Goal: Find contact information: Find contact information

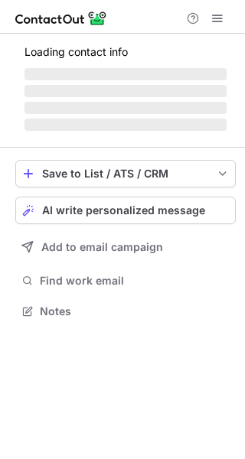
scroll to position [321, 245]
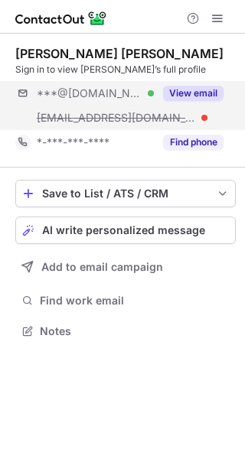
click at [197, 106] on div "***@[DOMAIN_NAME] Verified [EMAIL_ADDRESS][DOMAIN_NAME] View email" at bounding box center [125, 105] width 220 height 49
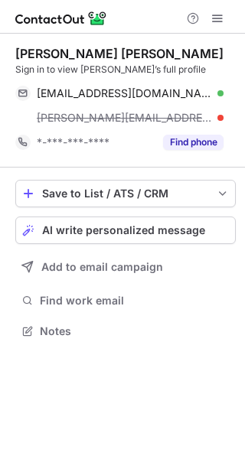
click at [223, 113] on div "[PERSON_NAME][EMAIL_ADDRESS][DOMAIN_NAME]" at bounding box center [119, 118] width 208 height 24
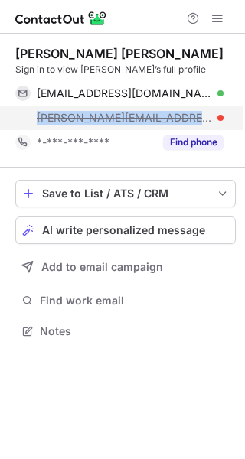
copy span "[PERSON_NAME]@bonnyriggfamilydenta"
drag, startPoint x: 225, startPoint y: 113, endPoint x: 177, endPoint y: 126, distance: 50.1
click at [177, 126] on div "[PERSON_NAME][EMAIL_ADDRESS][DOMAIN_NAME]" at bounding box center [119, 118] width 208 height 24
